Goal: Navigation & Orientation: Find specific page/section

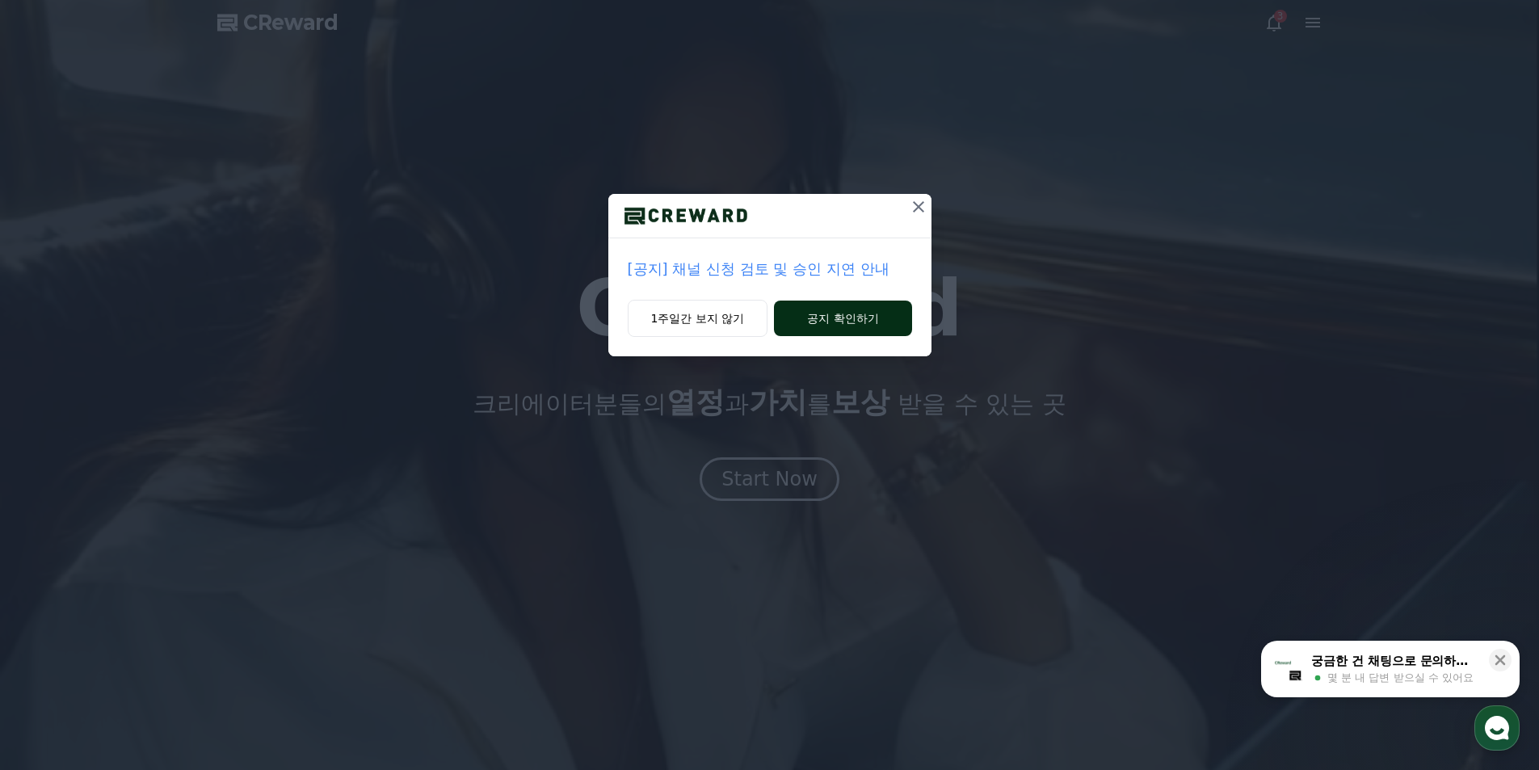
click at [811, 313] on button "공지 확인하기" at bounding box center [842, 318] width 137 height 36
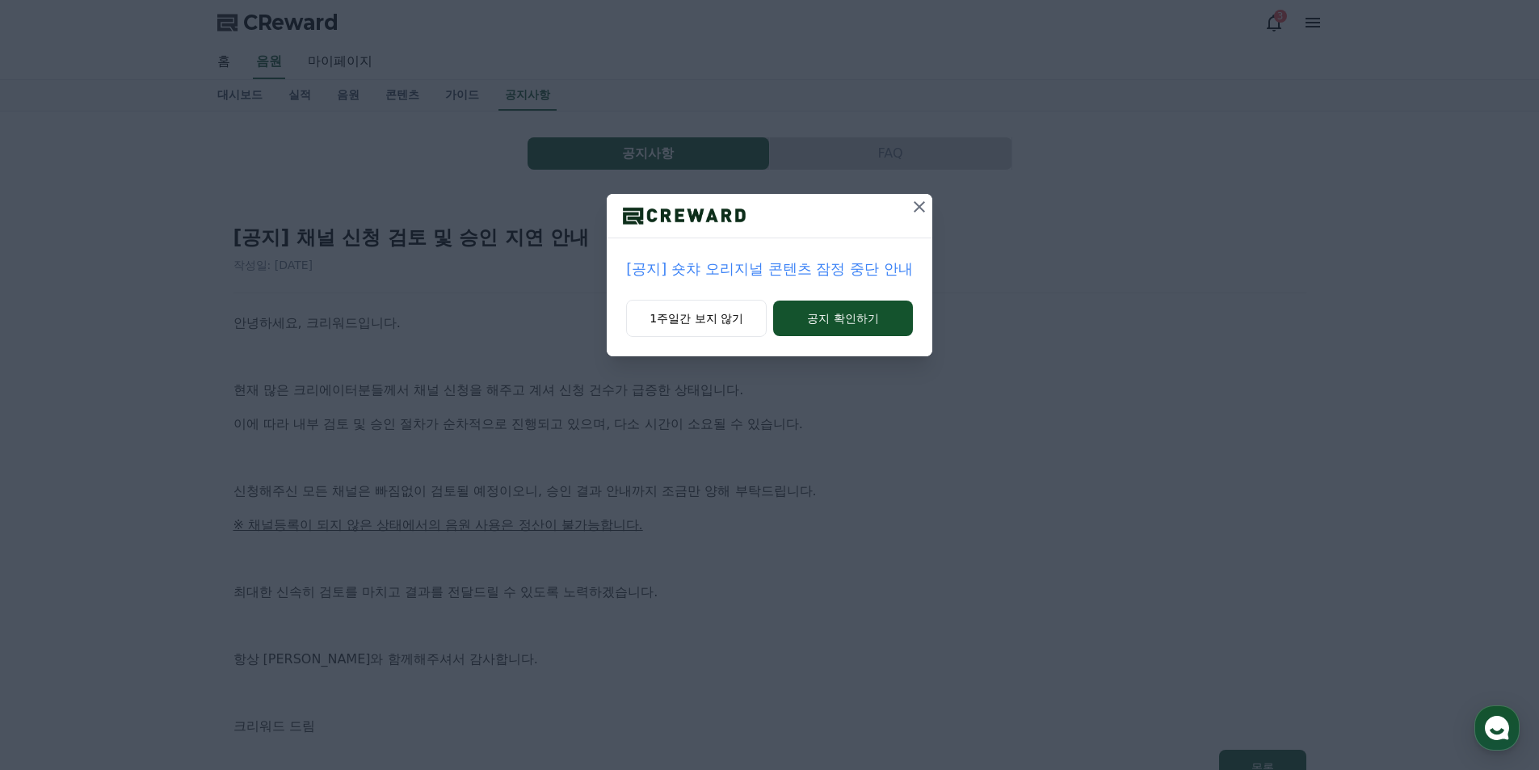
click at [920, 211] on icon at bounding box center [918, 206] width 19 height 19
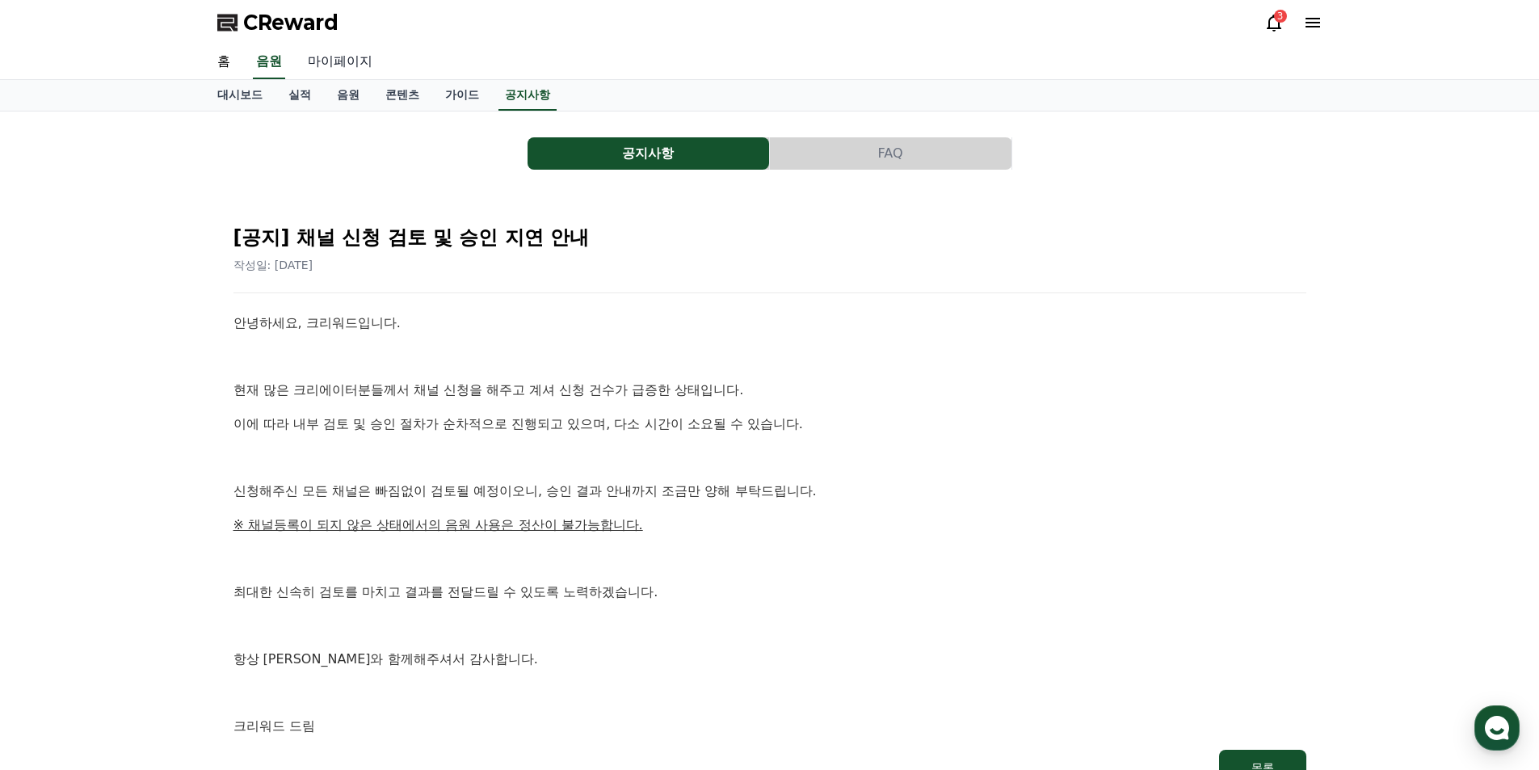
click at [331, 59] on link "마이페이지" at bounding box center [340, 62] width 90 height 34
select select "**********"
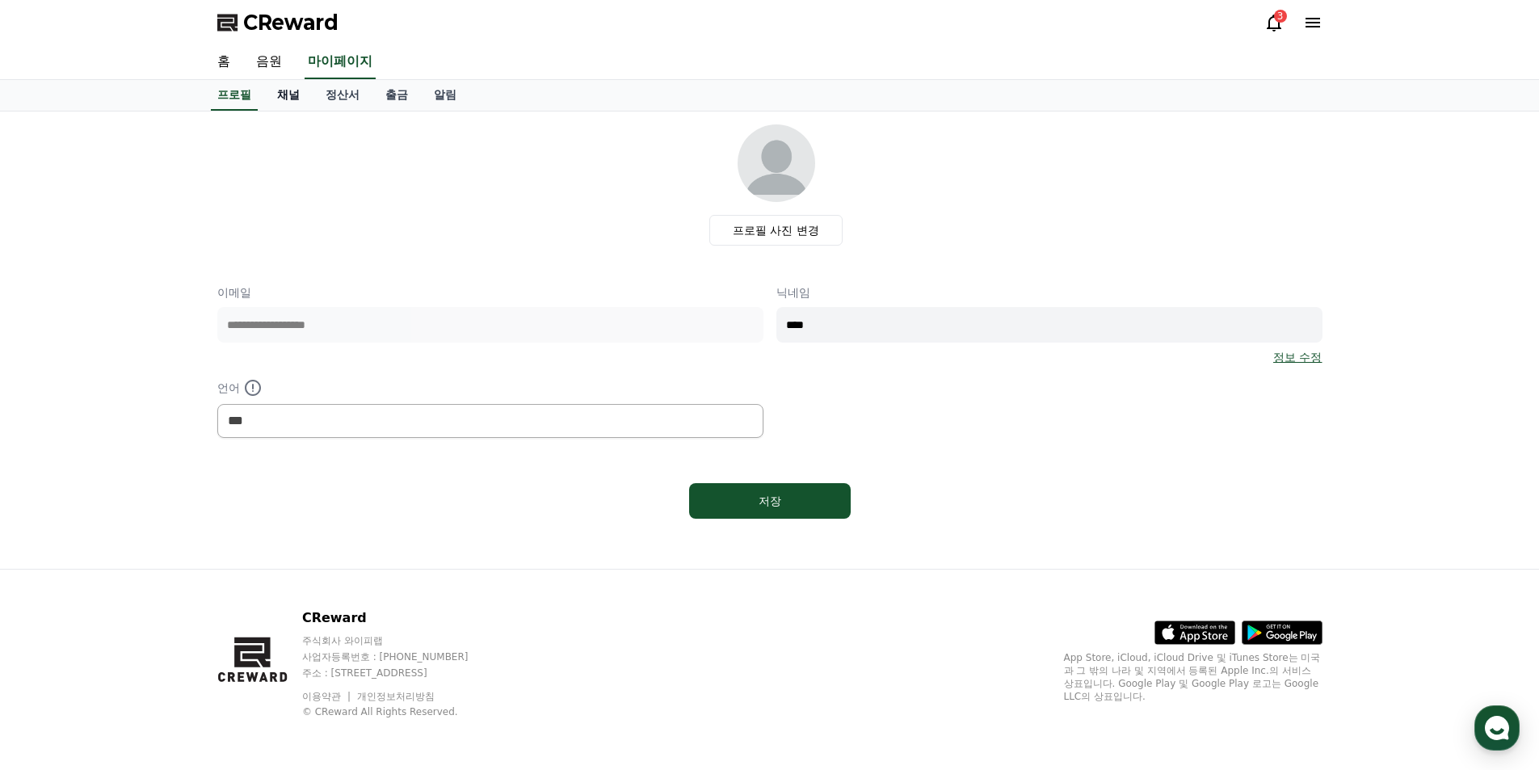
click at [292, 100] on link "채널" at bounding box center [288, 95] width 48 height 31
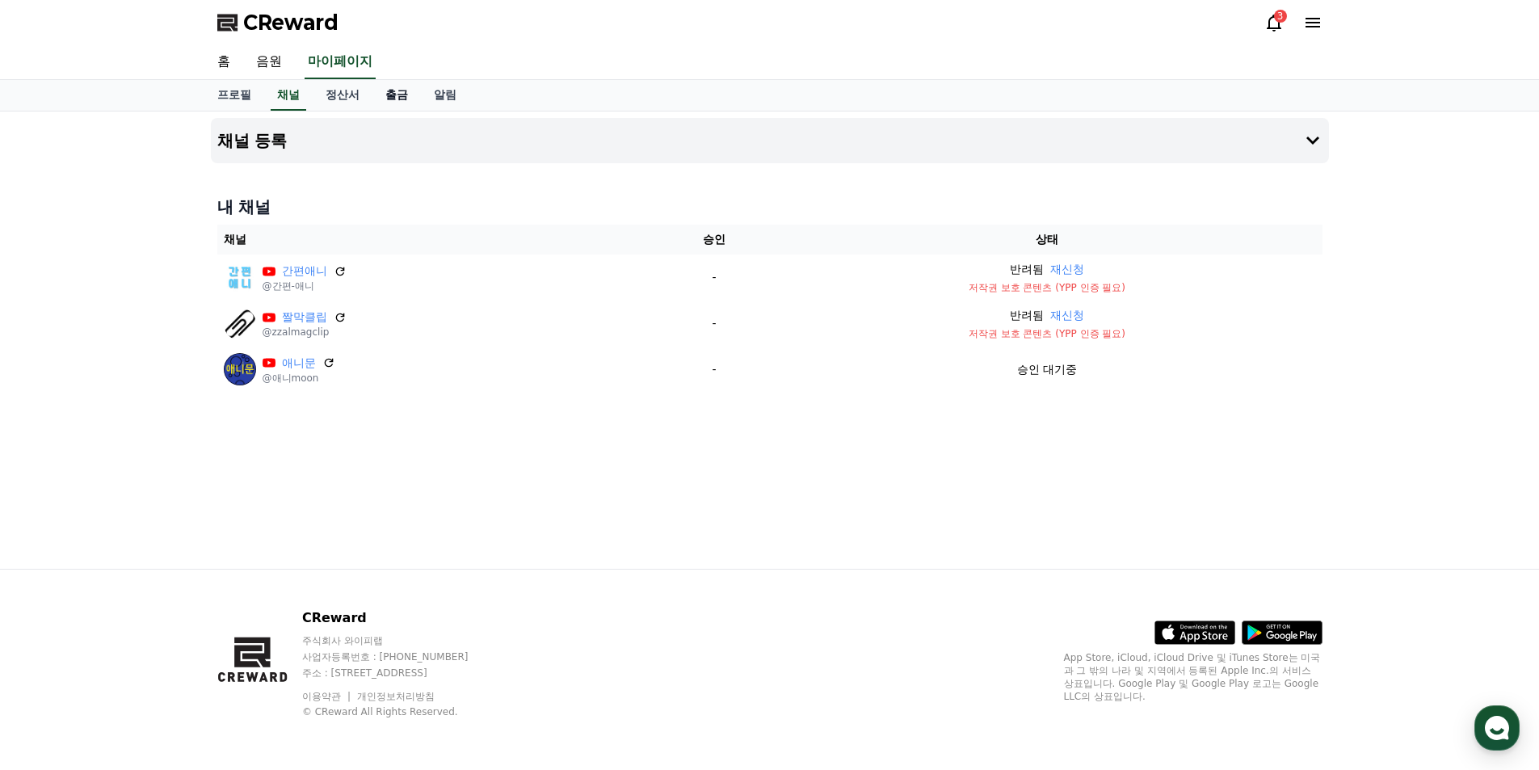
click at [387, 99] on link "출금" at bounding box center [396, 95] width 48 height 31
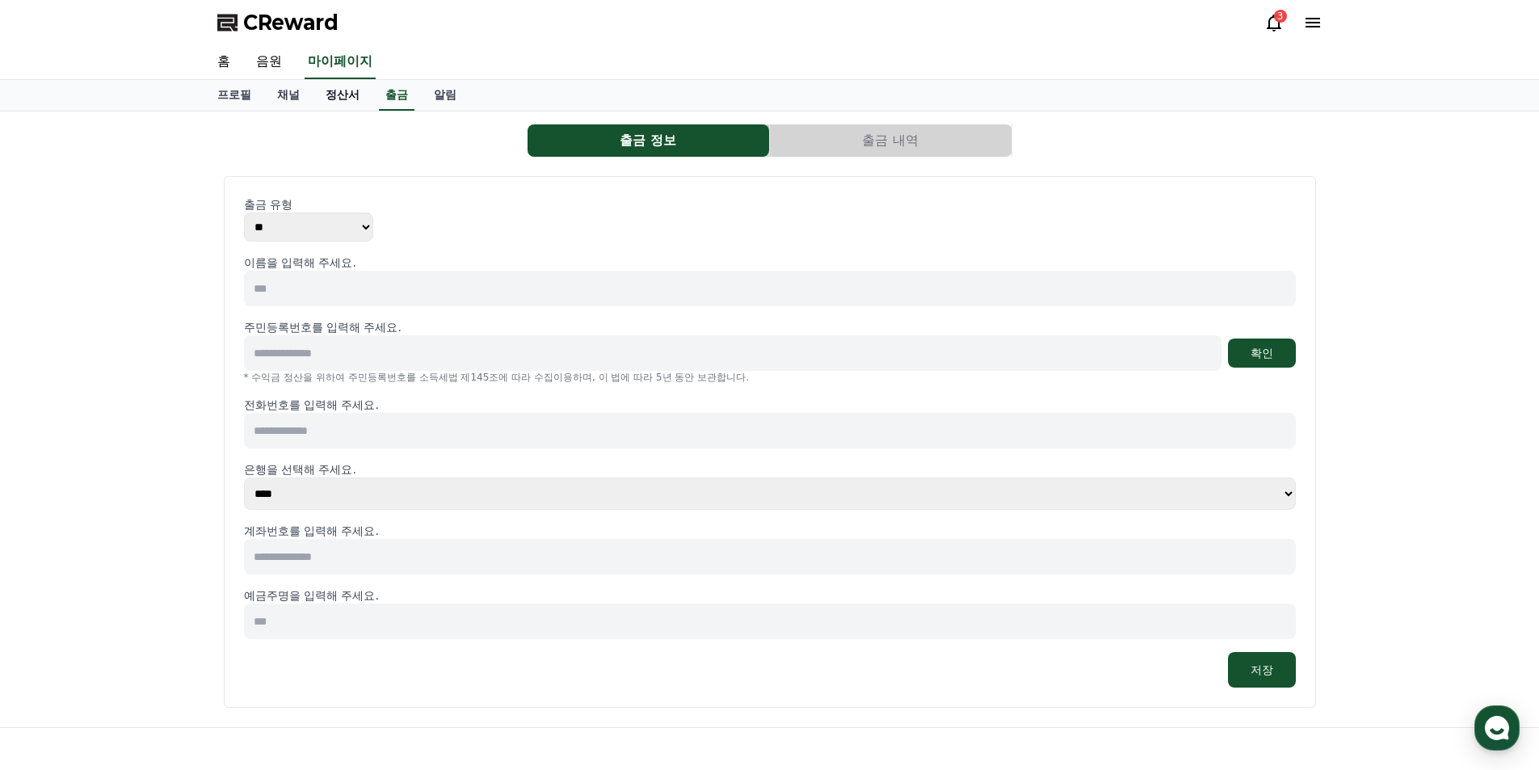
click at [334, 99] on link "정산서" at bounding box center [343, 95] width 60 height 31
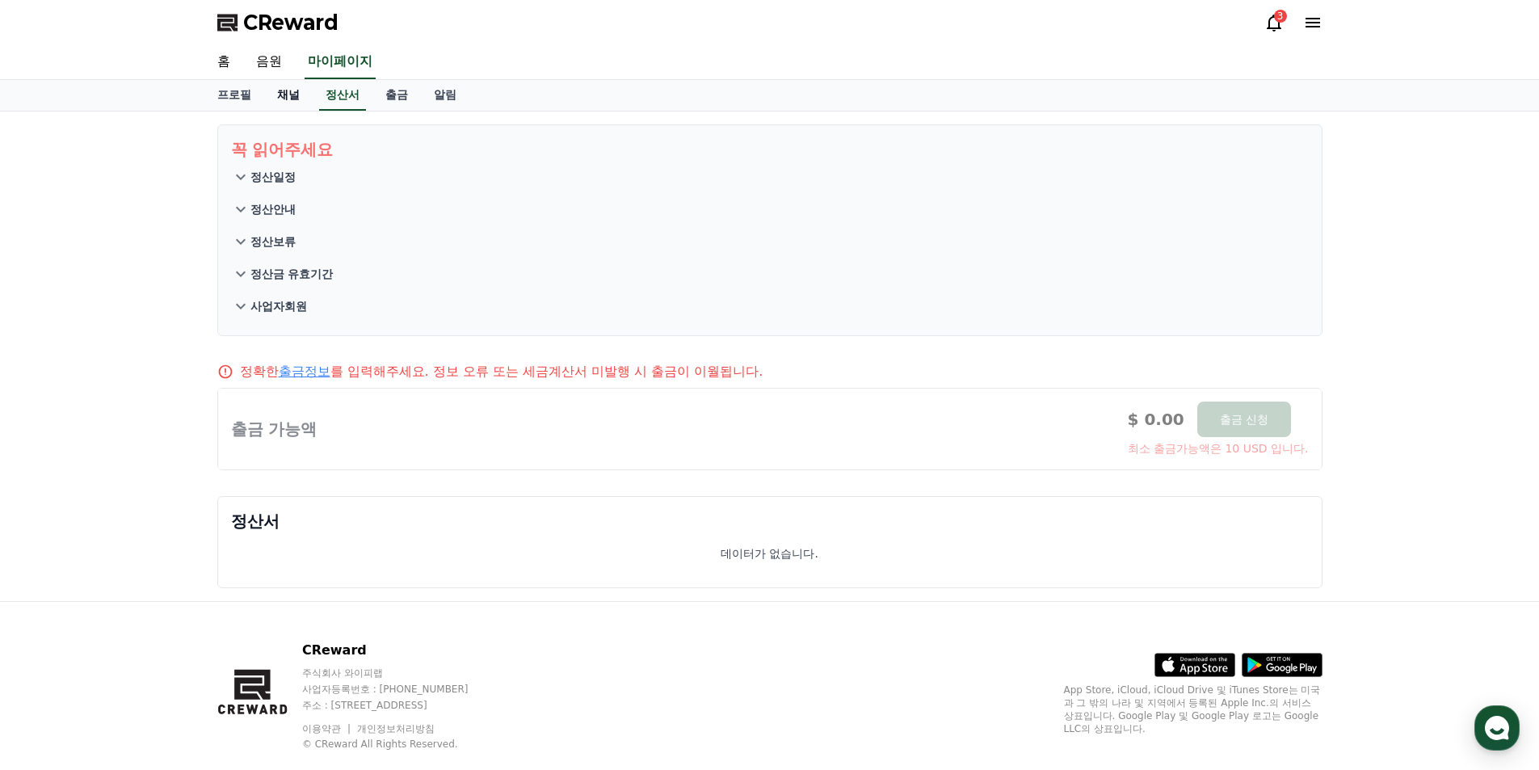
click at [293, 92] on link "채널" at bounding box center [288, 95] width 48 height 31
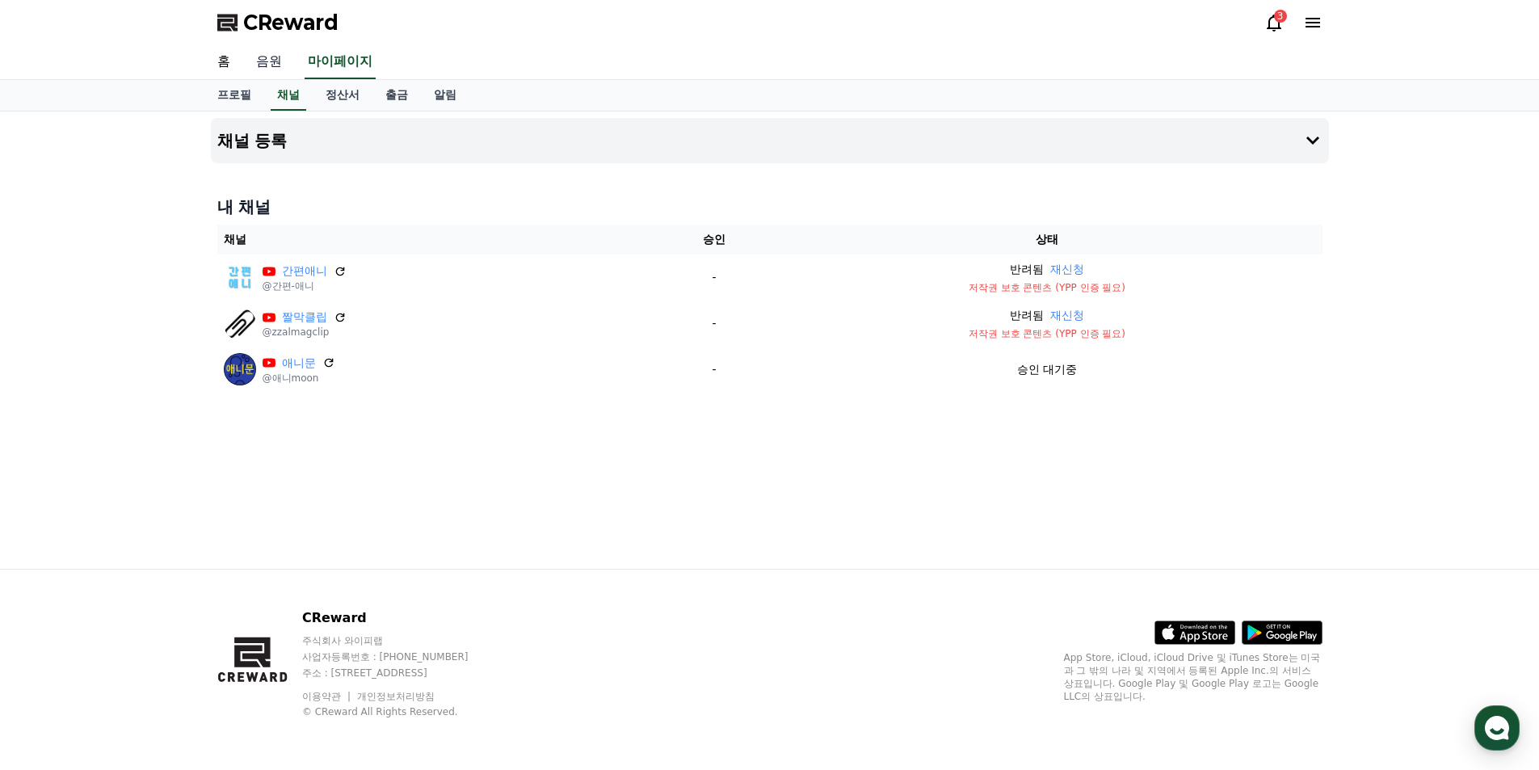
click at [258, 53] on link "음원" at bounding box center [269, 62] width 52 height 34
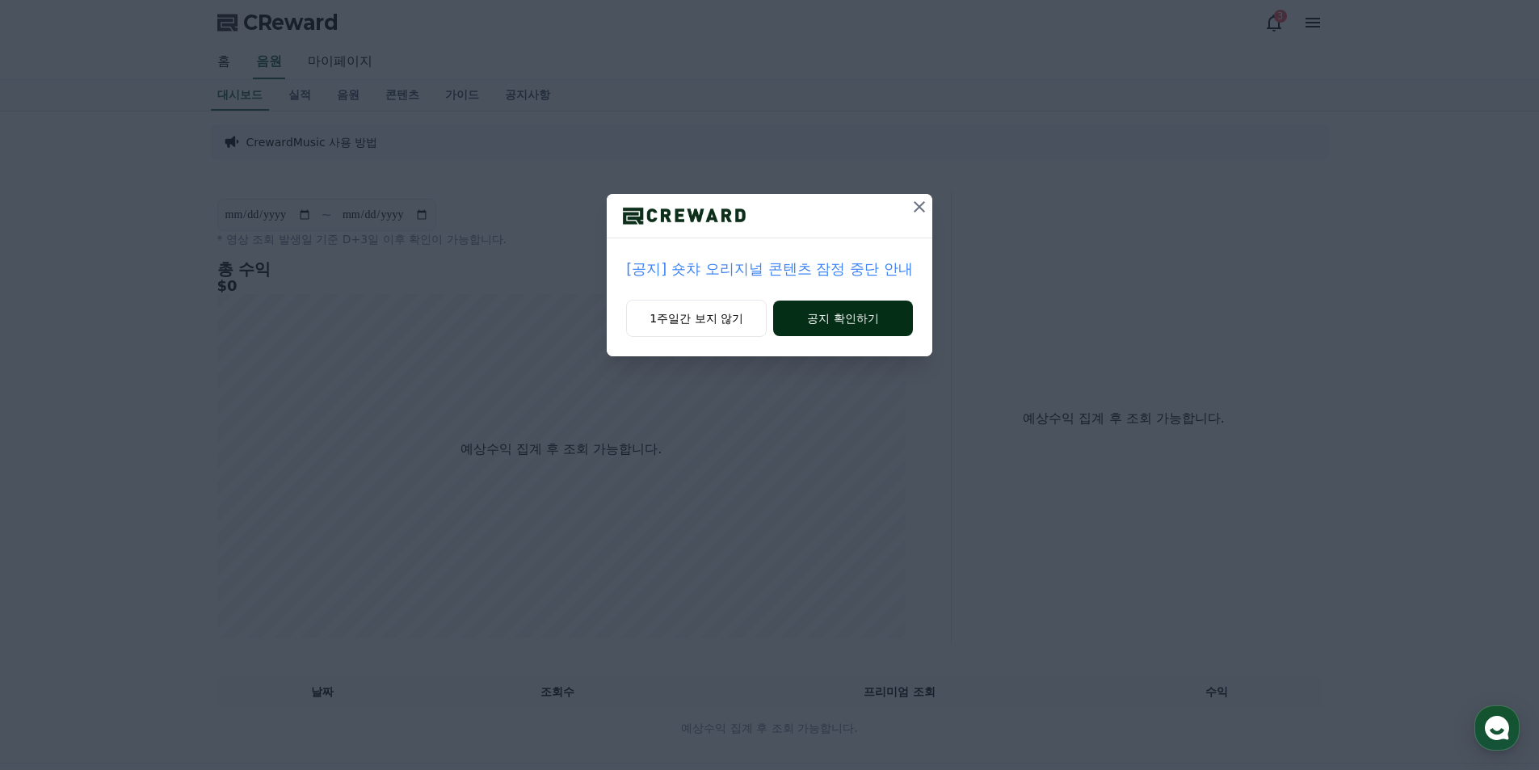
click at [808, 320] on button "공지 확인하기" at bounding box center [843, 318] width 140 height 36
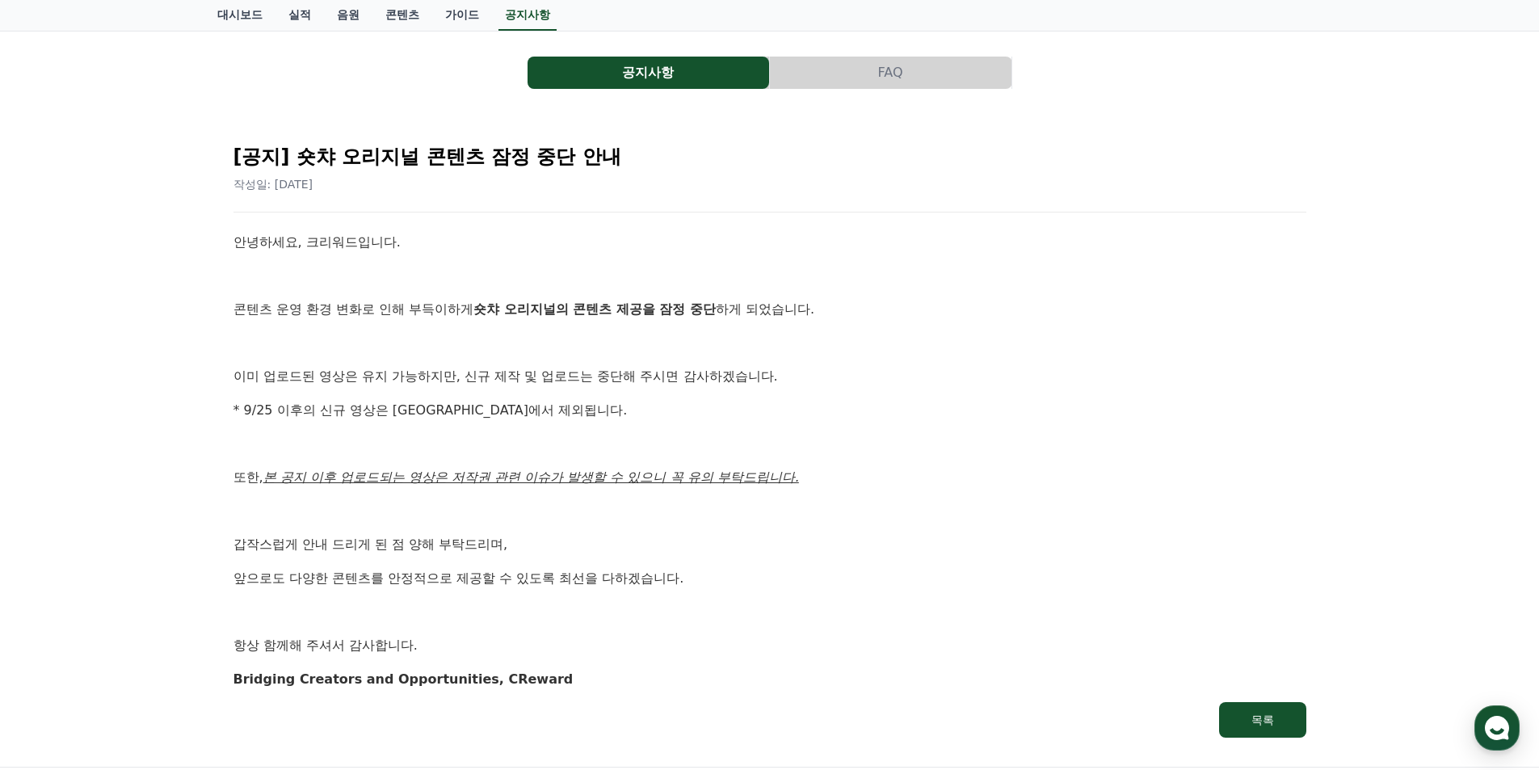
scroll to position [81, 0]
click at [355, 12] on link "음원" at bounding box center [348, 15] width 48 height 31
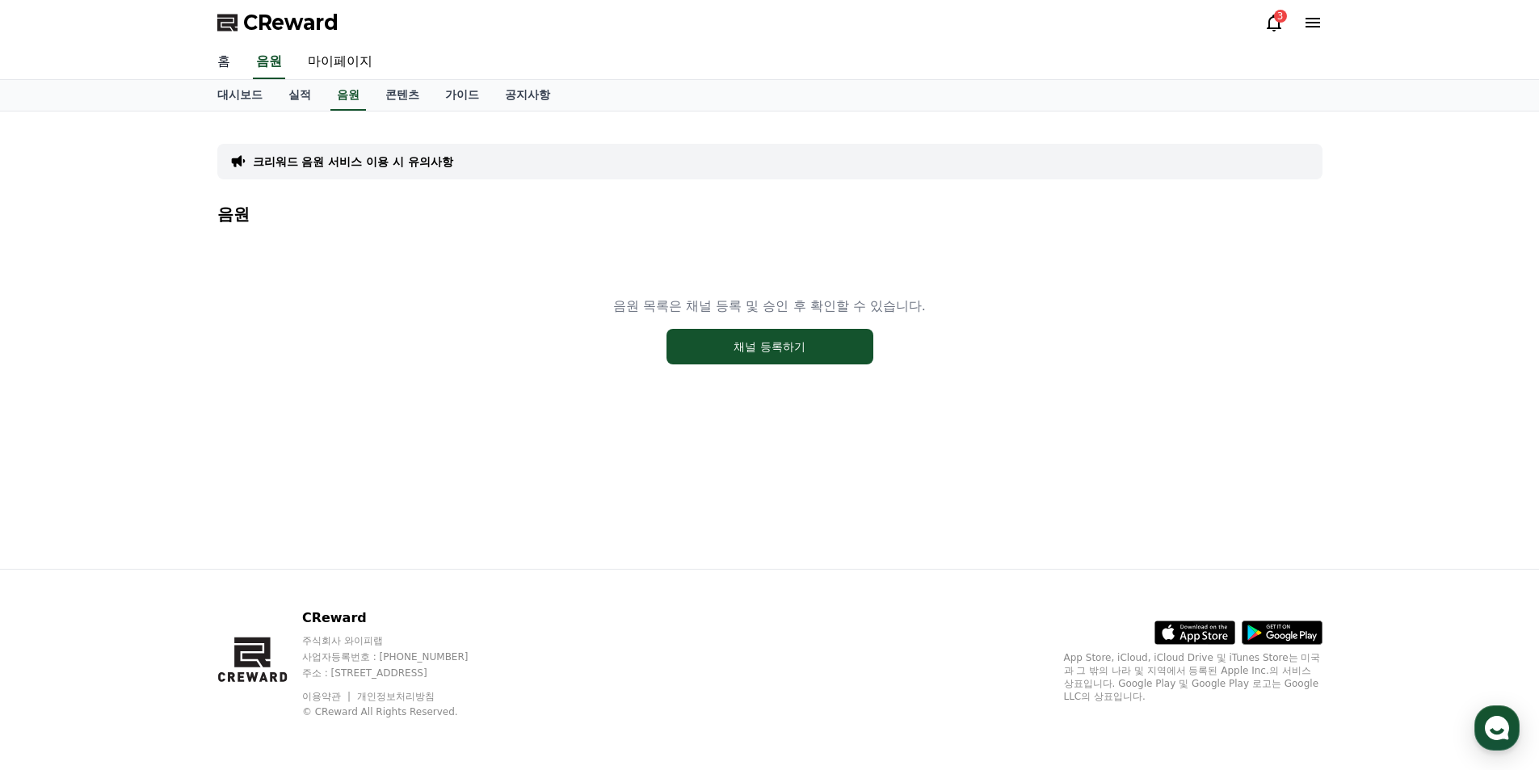
click at [228, 66] on link "홈" at bounding box center [223, 62] width 39 height 34
